Goal: Information Seeking & Learning: Find specific fact

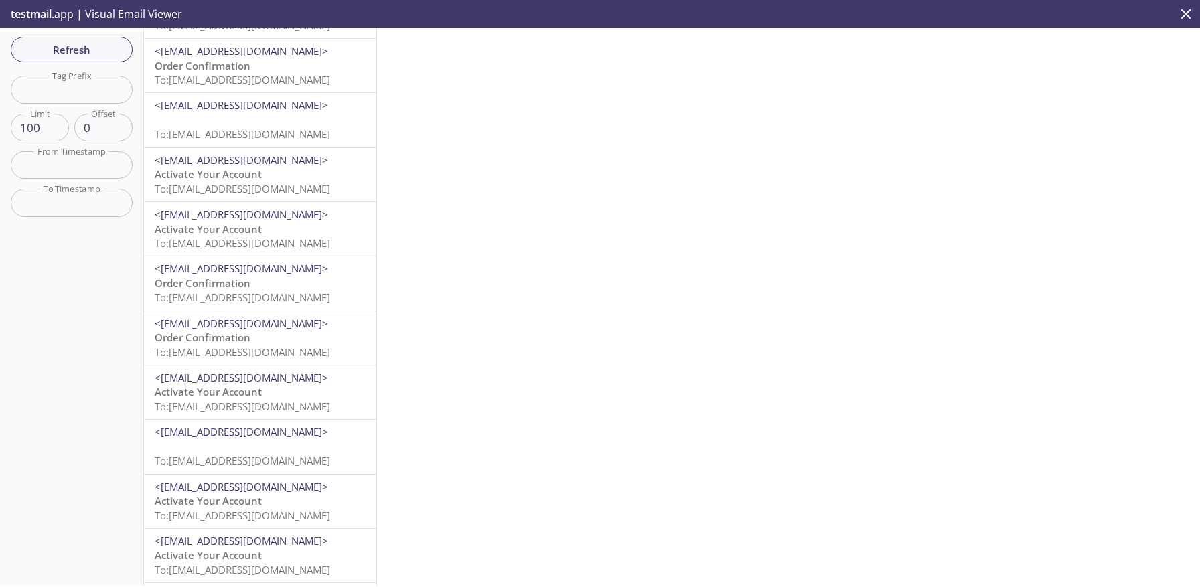
scroll to position [534, 0]
click at [65, 98] on input "text" at bounding box center [72, 89] width 122 height 27
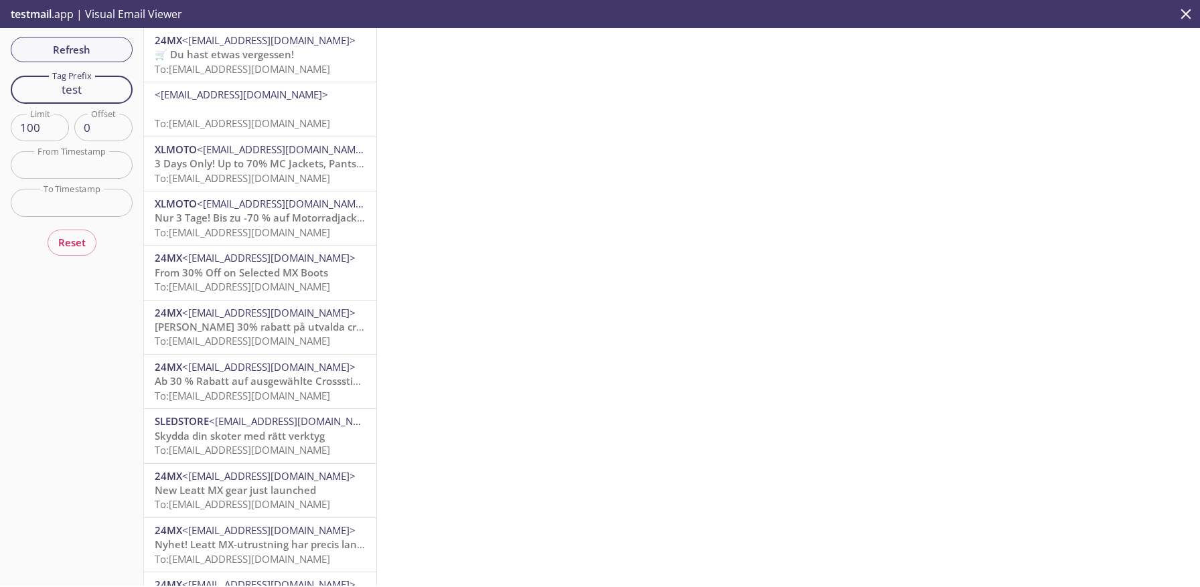
click at [102, 94] on input "test" at bounding box center [72, 89] width 122 height 27
click at [215, 238] on span "To: [EMAIL_ADDRESS][DOMAIN_NAME]" at bounding box center [242, 232] width 175 height 13
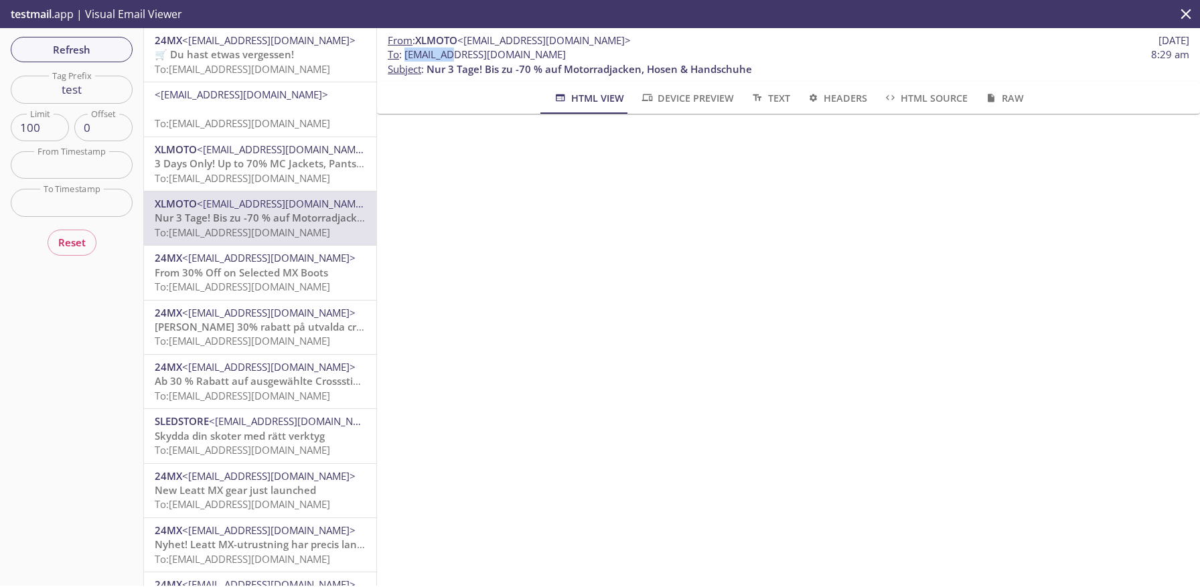
drag, startPoint x: 406, startPoint y: 54, endPoint x: 449, endPoint y: 50, distance: 43.0
click at [449, 50] on span "To : [EMAIL_ADDRESS][DOMAIN_NAME]" at bounding box center [477, 55] width 178 height 14
click at [406, 54] on span "To : [EMAIL_ADDRESS][DOMAIN_NAME]" at bounding box center [477, 55] width 178 height 14
drag, startPoint x: 406, startPoint y: 54, endPoint x: 451, endPoint y: 54, distance: 44.2
click at [451, 55] on span "To : [EMAIL_ADDRESS][DOMAIN_NAME]" at bounding box center [477, 55] width 178 height 14
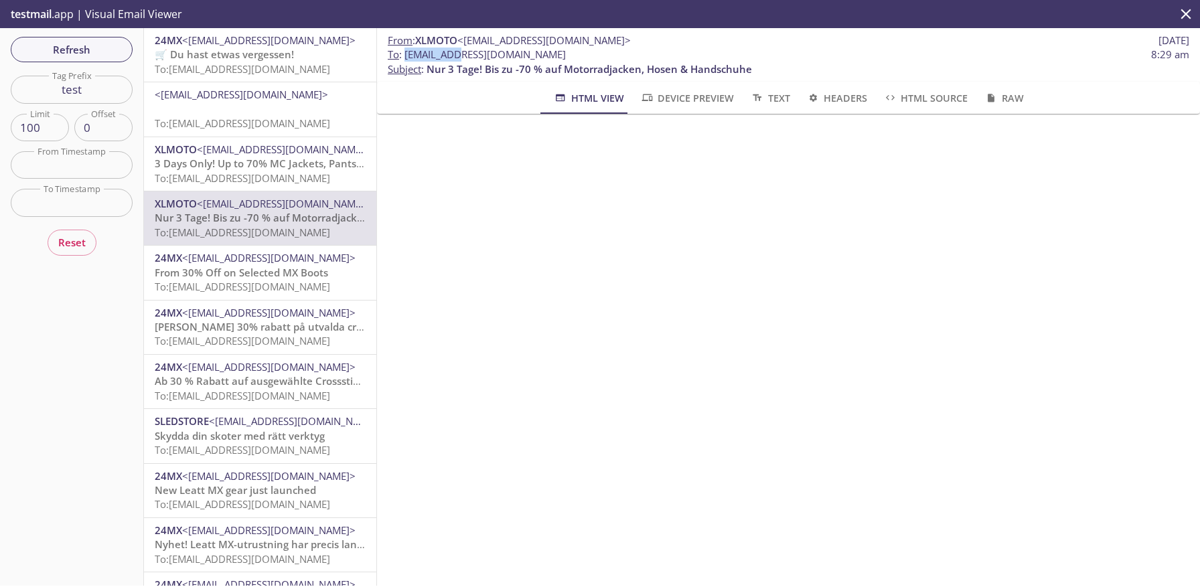
copy span "9xvbn.test"
click at [96, 90] on input "test" at bounding box center [72, 89] width 122 height 27
type input "t"
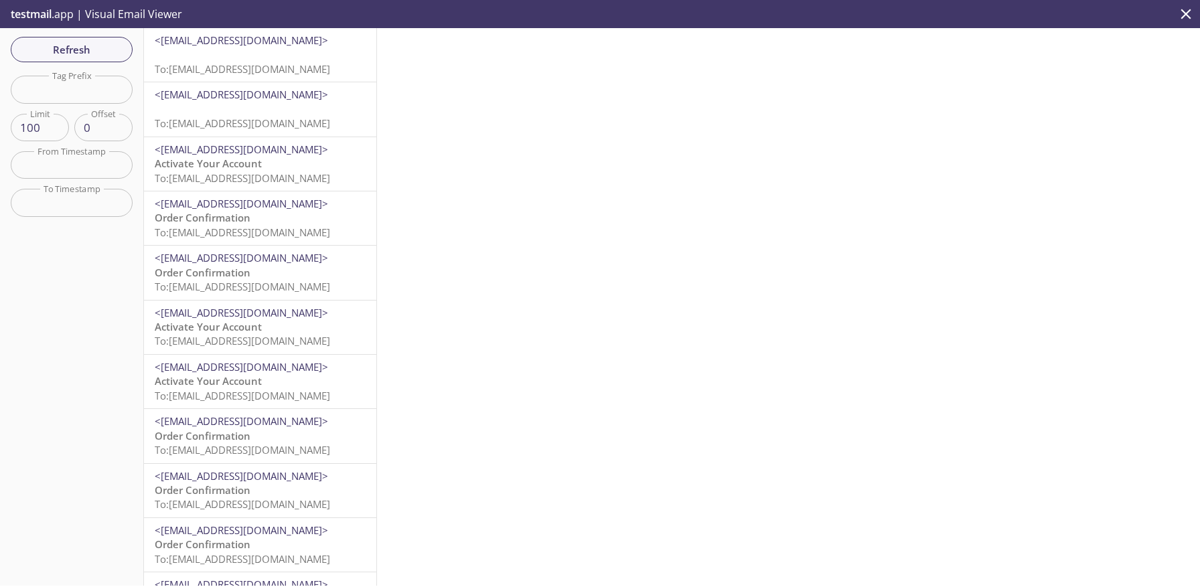
click at [110, 92] on input "text" at bounding box center [72, 89] width 122 height 27
type input "test"
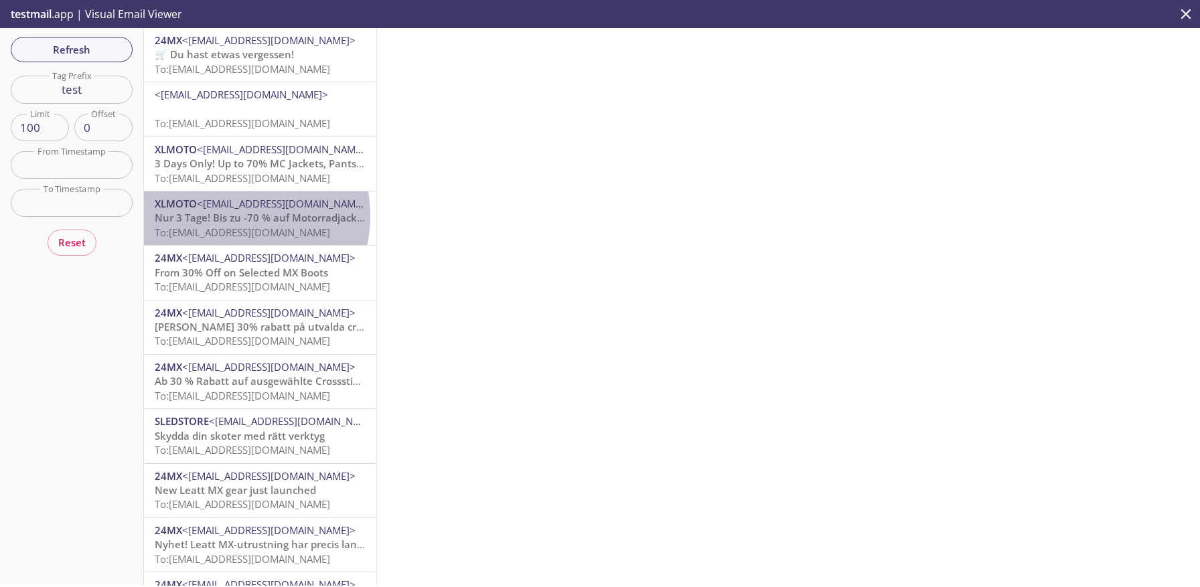
click at [229, 216] on span "Nur 3 Tage! Bis zu -70 % auf Motorradjacken, Hosen & Handschuhe" at bounding box center [317, 217] width 325 height 13
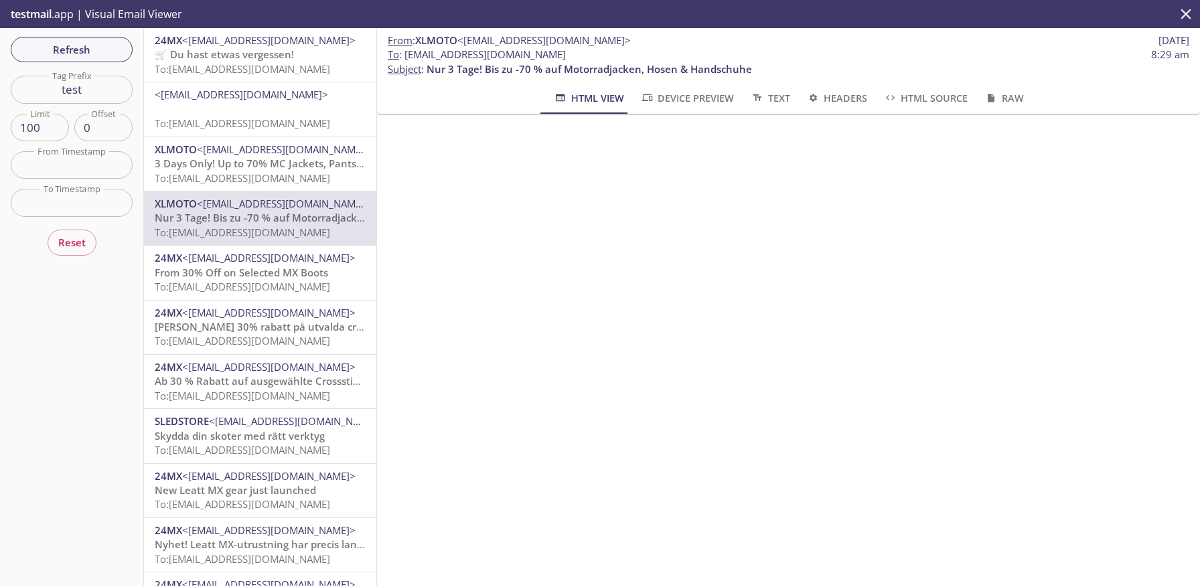
drag, startPoint x: 557, startPoint y: 54, endPoint x: 407, endPoint y: 56, distance: 150.0
click at [407, 56] on span "To : [EMAIL_ADDRESS][DOMAIN_NAME] 8:29 am" at bounding box center [789, 55] width 802 height 14
copy span "[EMAIL_ADDRESS][DOMAIN_NAME]"
